Goal: Check status: Check status

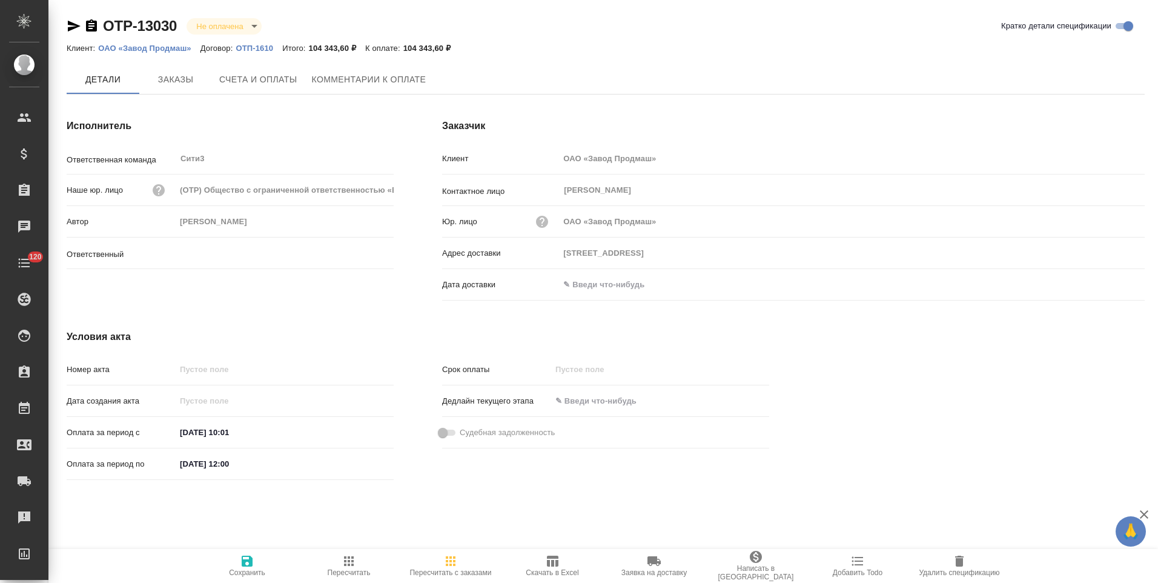
type input "[PERSON_NAME]"
click at [176, 71] on button "Заказы" at bounding box center [175, 80] width 73 height 30
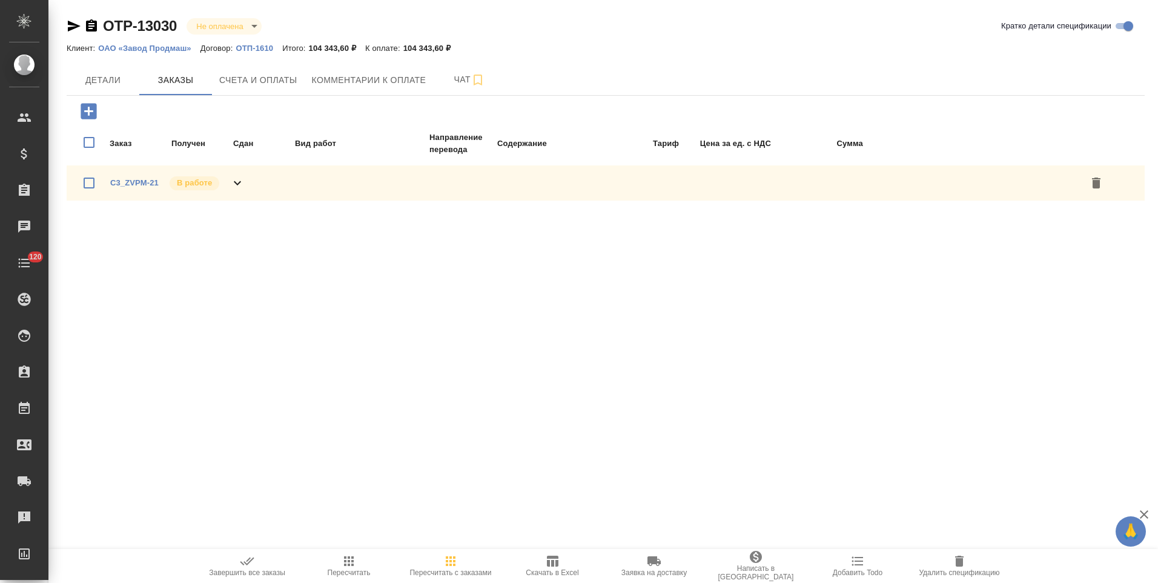
click at [262, 187] on div "C3_ZVPM-21 В работе" at bounding box center [606, 182] width 1078 height 35
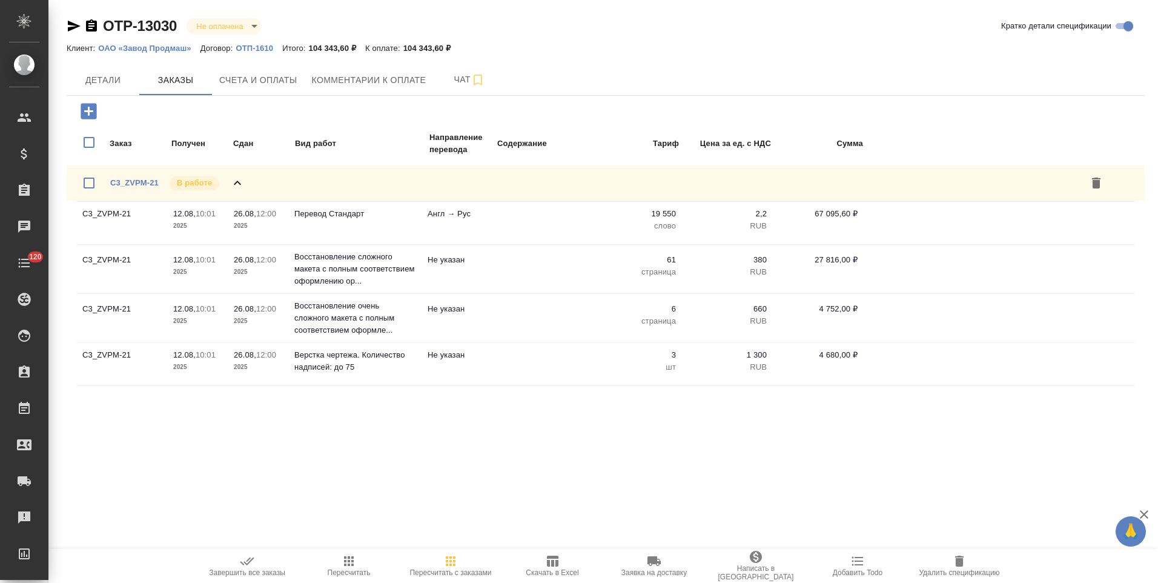
click at [249, 51] on p "ОТП-1610" at bounding box center [259, 48] width 47 height 9
click at [116, 83] on span "Детали" at bounding box center [103, 80] width 58 height 15
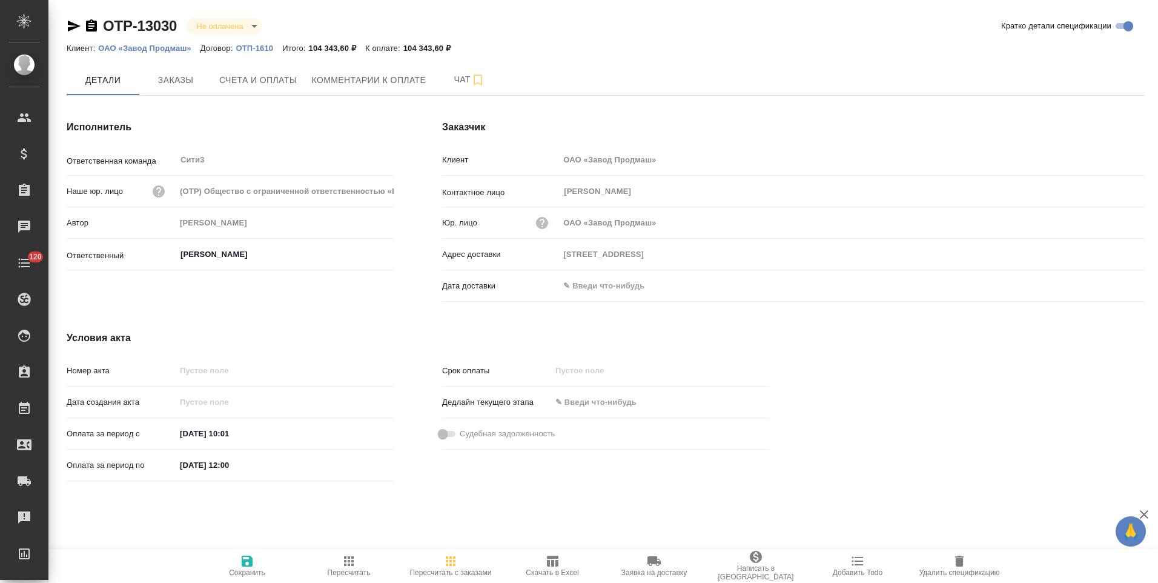
click at [94, 30] on icon "button" at bounding box center [91, 25] width 11 height 12
click at [261, 48] on p "ОТП-1610" at bounding box center [259, 48] width 47 height 9
click at [256, 84] on span "Счета и оплаты" at bounding box center [258, 80] width 78 height 15
